Goal: Task Accomplishment & Management: Manage account settings

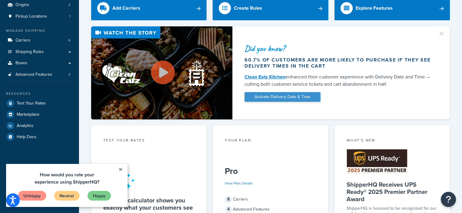
scroll to position [61, 0]
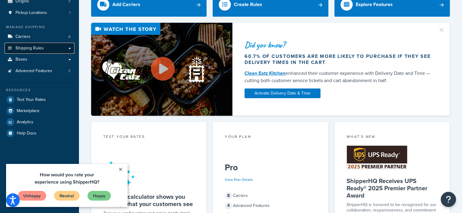
click at [27, 50] on span "Shipping Rules" at bounding box center [29, 48] width 28 height 5
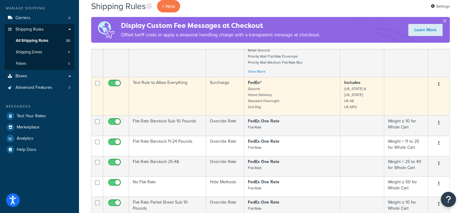
scroll to position [61, 0]
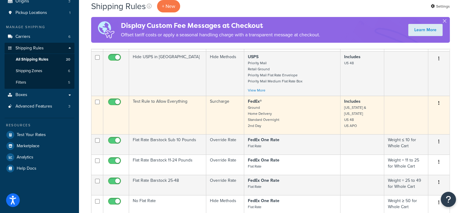
click at [117, 104] on input "checkbox" at bounding box center [115, 104] width 17 height 8
checkbox input "false"
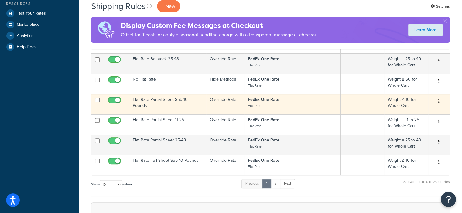
scroll to position [213, 0]
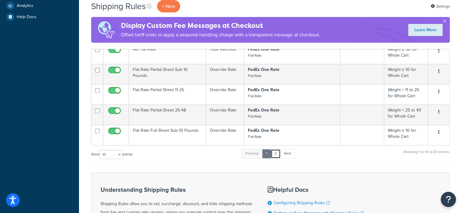
click at [277, 158] on link "2" at bounding box center [276, 153] width 10 height 9
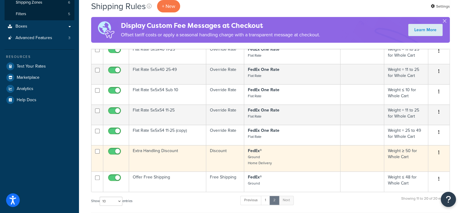
scroll to position [152, 0]
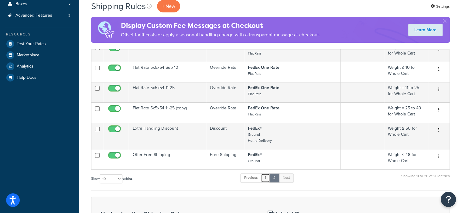
click at [267, 181] on link "1" at bounding box center [265, 178] width 9 height 9
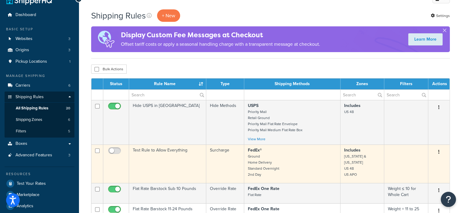
scroll to position [0, 0]
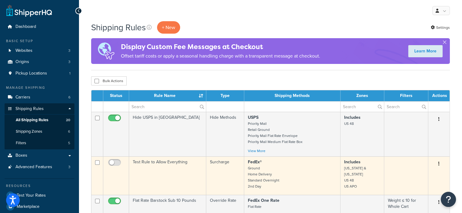
click at [166, 164] on td "Test Rule to Allow Everything" at bounding box center [167, 176] width 77 height 39
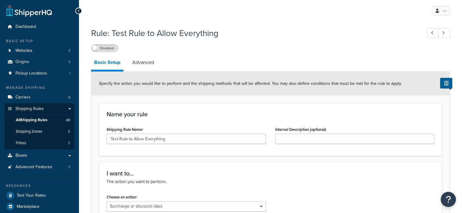
select select "SURCHARGE"
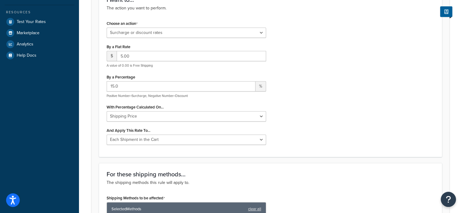
scroll to position [152, 0]
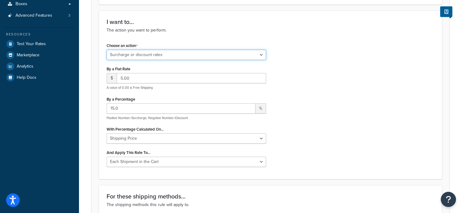
click at [134, 57] on select "Choose an action Override Rates Surcharge or discount rates Hide a shipping met…" at bounding box center [186, 55] width 159 height 10
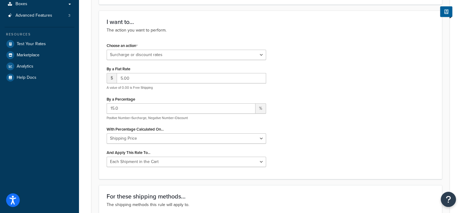
click at [306, 70] on div "Choose an action Choose an action Override Rates Surcharge or discount rates Hi…" at bounding box center [270, 106] width 337 height 131
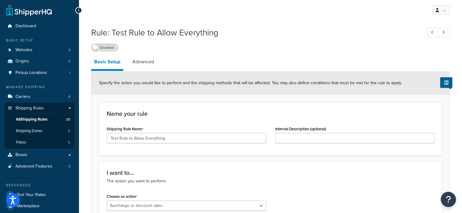
scroll to position [0, 0]
click at [141, 64] on link "Advanced" at bounding box center [143, 62] width 28 height 15
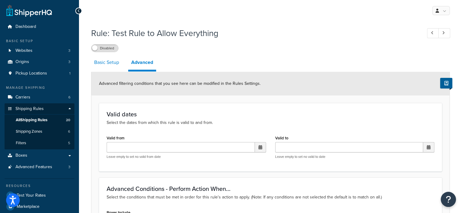
click at [108, 67] on link "Basic Setup" at bounding box center [106, 62] width 31 height 15
select select "SURCHARGE"
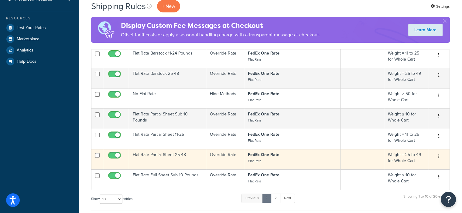
scroll to position [182, 0]
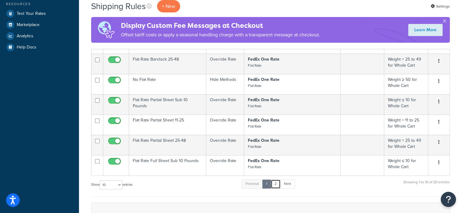
click at [278, 186] on link "2" at bounding box center [276, 184] width 10 height 9
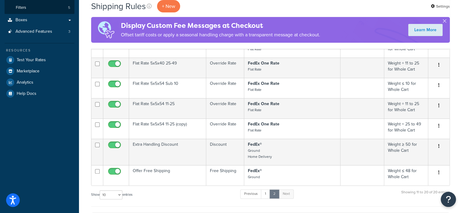
scroll to position [121, 0]
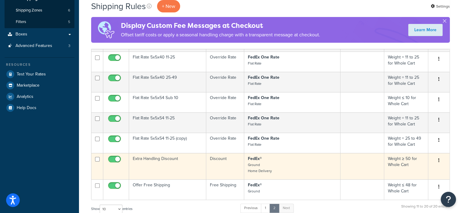
click at [174, 161] on td "Extra Handling Discount" at bounding box center [167, 166] width 77 height 26
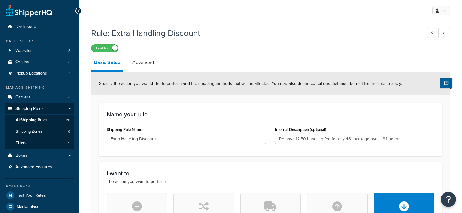
select select "BOX"
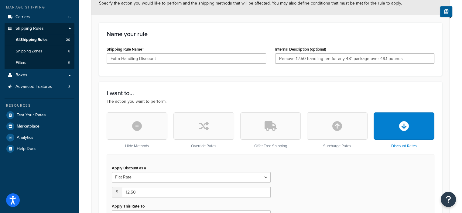
scroll to position [61, 0]
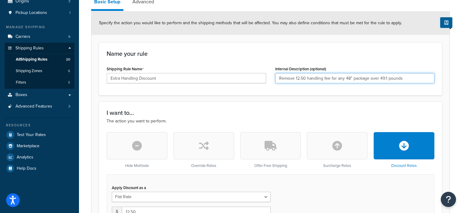
click at [402, 77] on input "Remove 12.50 handling fee for any 48" package over 49.1 pounds" at bounding box center [354, 78] width 159 height 10
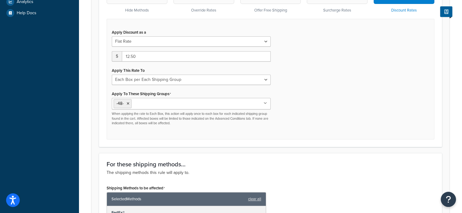
scroll to position [213, 0]
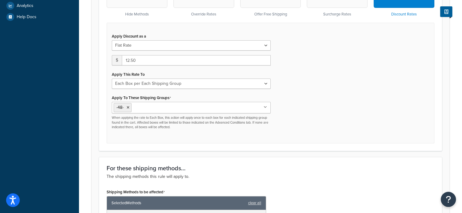
click at [150, 108] on input "Apply To These Shipping Groups" at bounding box center [160, 107] width 54 height 7
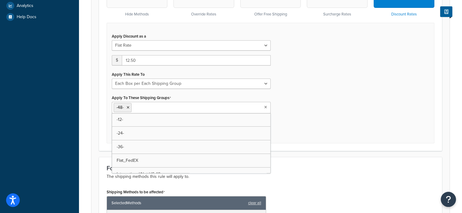
click at [288, 119] on div "Apply Discount as a Flat Rate Percentage Flat Rate & Percentage $ 12.50 Apply T…" at bounding box center [271, 83] width 328 height 121
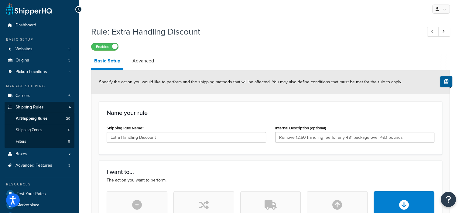
scroll to position [0, 0]
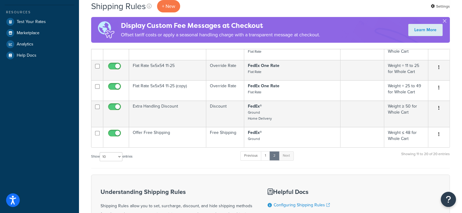
scroll to position [182, 0]
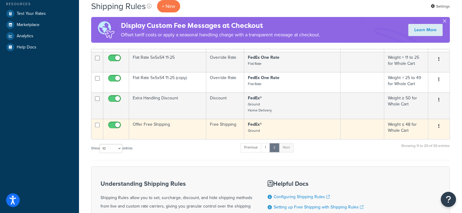
click at [163, 129] on td "Offer Free Shipping" at bounding box center [167, 129] width 77 height 20
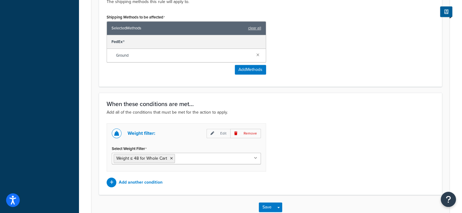
scroll to position [345, 0]
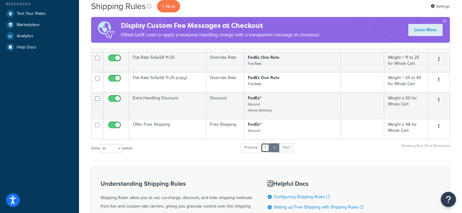
click at [266, 148] on link "1" at bounding box center [265, 147] width 9 height 9
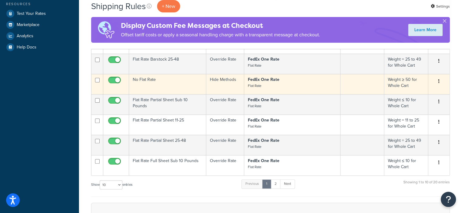
click at [185, 83] on td "No Flat Rate" at bounding box center [167, 84] width 77 height 20
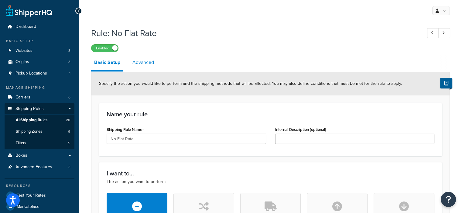
click at [145, 66] on link "Advanced" at bounding box center [143, 62] width 28 height 15
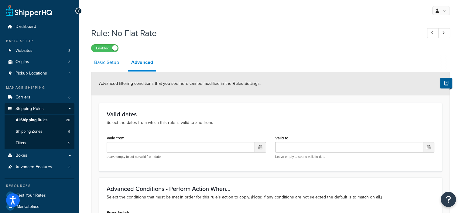
click at [111, 64] on link "Basic Setup" at bounding box center [106, 62] width 31 height 15
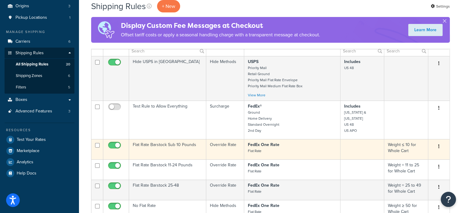
scroll to position [61, 0]
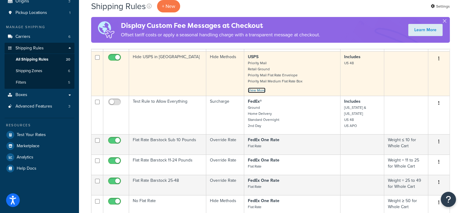
click at [261, 92] on link "View More" at bounding box center [257, 90] width 18 height 5
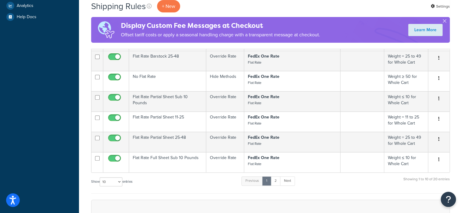
scroll to position [91, 0]
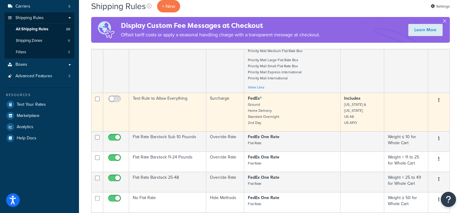
click at [171, 101] on td "Test Rule to Allow Everything" at bounding box center [167, 112] width 77 height 39
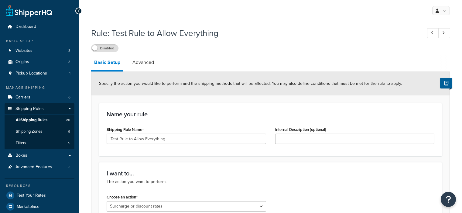
select select "SURCHARGE"
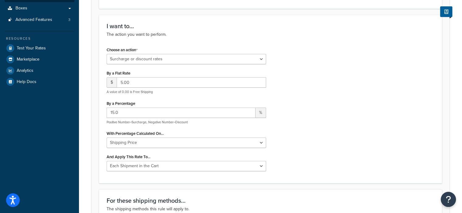
scroll to position [152, 0]
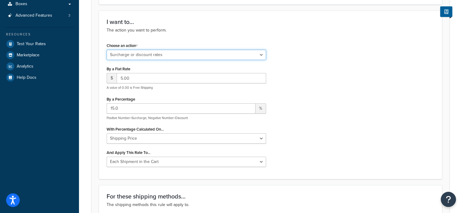
click at [184, 56] on select "Choose an action Override Rates Surcharge or discount rates Hide a shipping met…" at bounding box center [186, 55] width 159 height 10
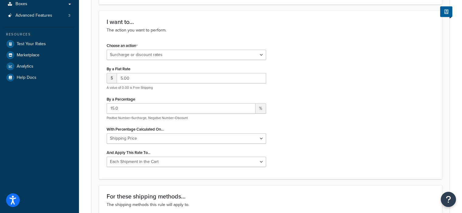
click at [315, 57] on div "Choose an action Choose an action Override Rates Surcharge or discount rates Hi…" at bounding box center [270, 106] width 337 height 131
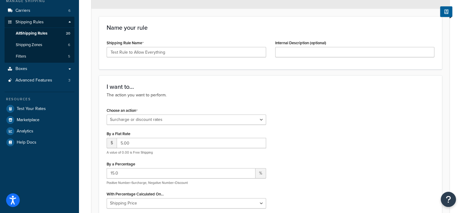
scroll to position [91, 0]
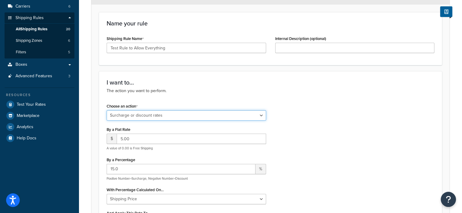
click at [208, 114] on select "Choose an action Override Rates Surcharge or discount rates Hide a shipping met…" at bounding box center [186, 116] width 159 height 10
click at [107, 111] on select "Choose an action Override Rates Surcharge or discount rates Hide a shipping met…" at bounding box center [186, 116] width 159 height 10
click at [307, 131] on div "Choose an action Choose an action Override Rates Surcharge or discount rates Hi…" at bounding box center [270, 167] width 337 height 131
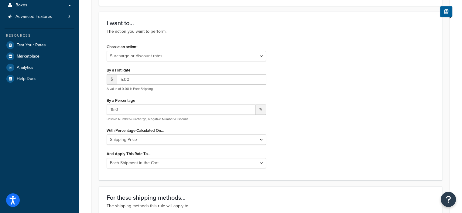
scroll to position [152, 0]
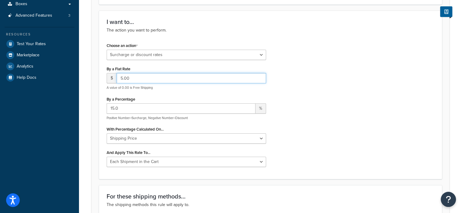
click at [155, 80] on input "5.00" at bounding box center [191, 78] width 149 height 10
click at [145, 106] on input "15.0" at bounding box center [181, 109] width 149 height 10
drag, startPoint x: 150, startPoint y: 77, endPoint x: 119, endPoint y: 76, distance: 31.0
click at [119, 76] on input "5.00" at bounding box center [191, 78] width 149 height 10
click at [295, 77] on div "Choose an action Choose an action Override Rates Surcharge or discount rates Hi…" at bounding box center [270, 106] width 337 height 131
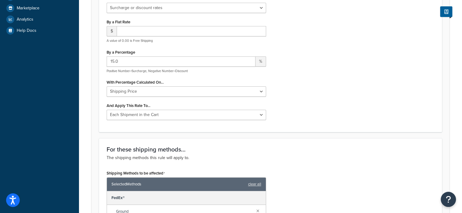
scroll to position [182, 0]
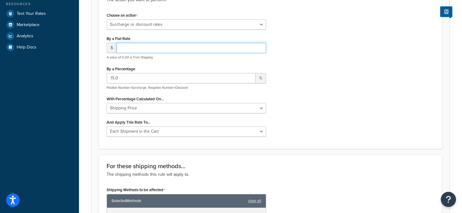
click at [155, 47] on input "number" at bounding box center [191, 48] width 149 height 10
click at [310, 61] on div "Choose an action Choose an action Override Rates Surcharge or discount rates Hi…" at bounding box center [270, 76] width 337 height 131
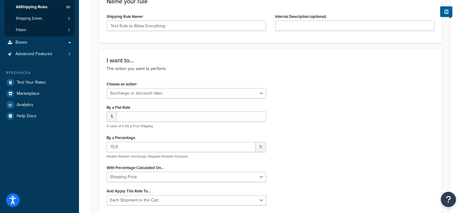
scroll to position [91, 0]
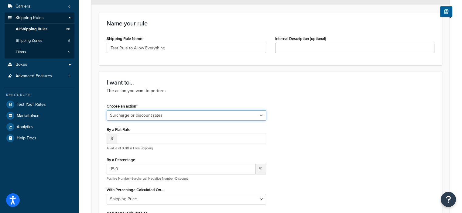
click at [255, 113] on select "Choose an action Override Rates Surcharge or discount rates Hide a shipping met…" at bounding box center [186, 116] width 159 height 10
click at [306, 111] on div "Choose an action Choose an action Override Rates Surcharge or discount rates Hi…" at bounding box center [270, 167] width 337 height 131
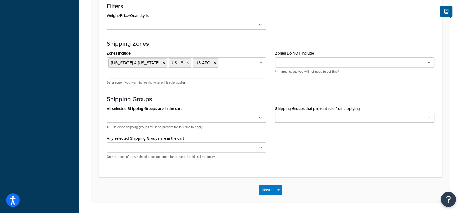
scroll to position [533, 0]
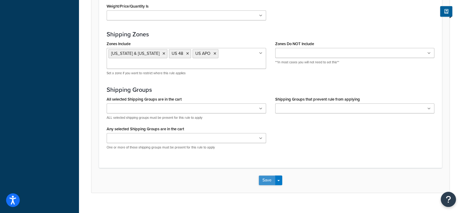
click at [265, 176] on button "Save" at bounding box center [267, 181] width 16 height 10
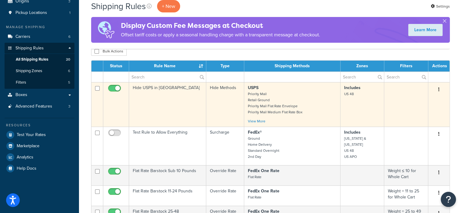
scroll to position [61, 0]
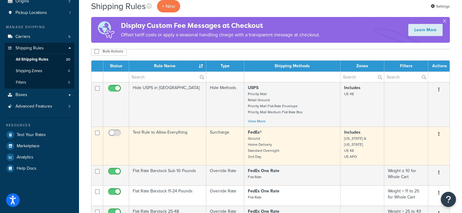
click at [162, 136] on td "Test Rule to Allow Everything" at bounding box center [167, 146] width 77 height 39
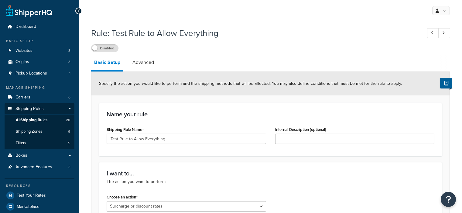
select select "SURCHARGE"
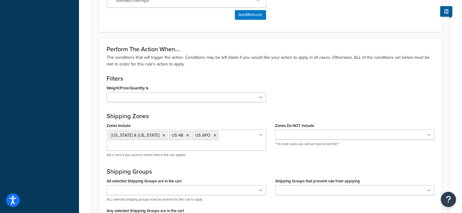
scroll to position [425, 0]
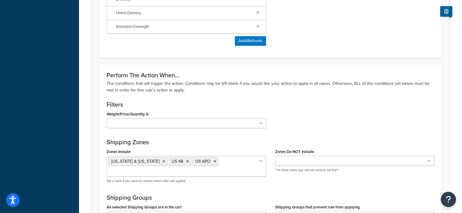
click at [191, 122] on ul at bounding box center [186, 123] width 159 height 10
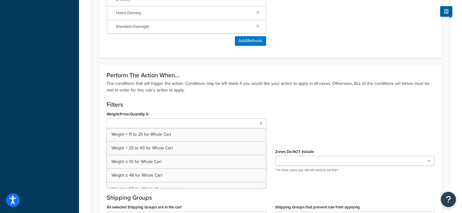
click at [321, 108] on div "Filters Weight/Price/Quantity Is Weight = 11 to 25 for Whole Cart Weight = 25 t…" at bounding box center [271, 117] width 328 height 32
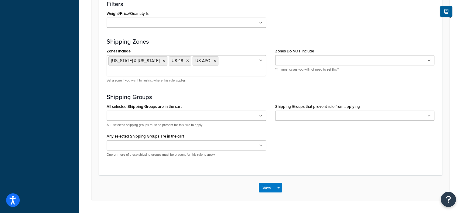
scroll to position [533, 0]
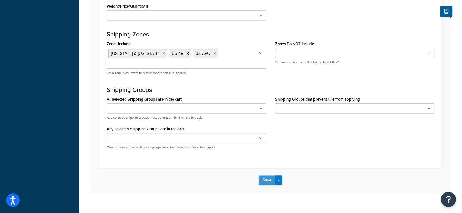
click at [267, 176] on button "Save" at bounding box center [267, 181] width 16 height 10
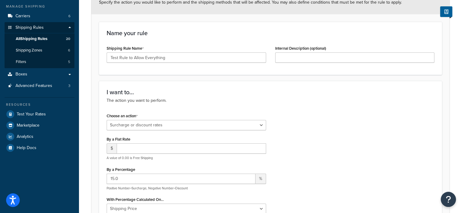
scroll to position [91, 0]
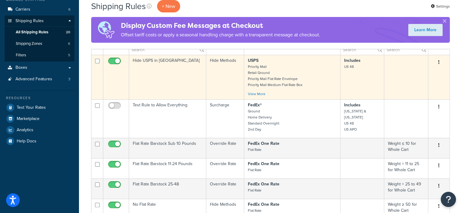
scroll to position [91, 0]
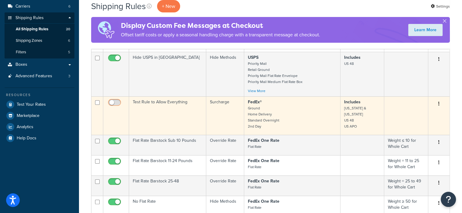
click at [117, 106] on input "checkbox" at bounding box center [115, 104] width 17 height 8
checkbox input "true"
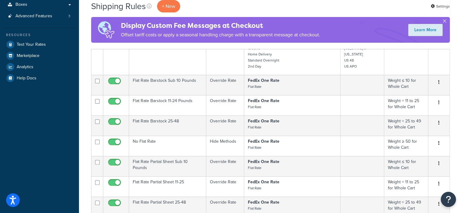
scroll to position [152, 0]
